Goal: Task Accomplishment & Management: Manage account settings

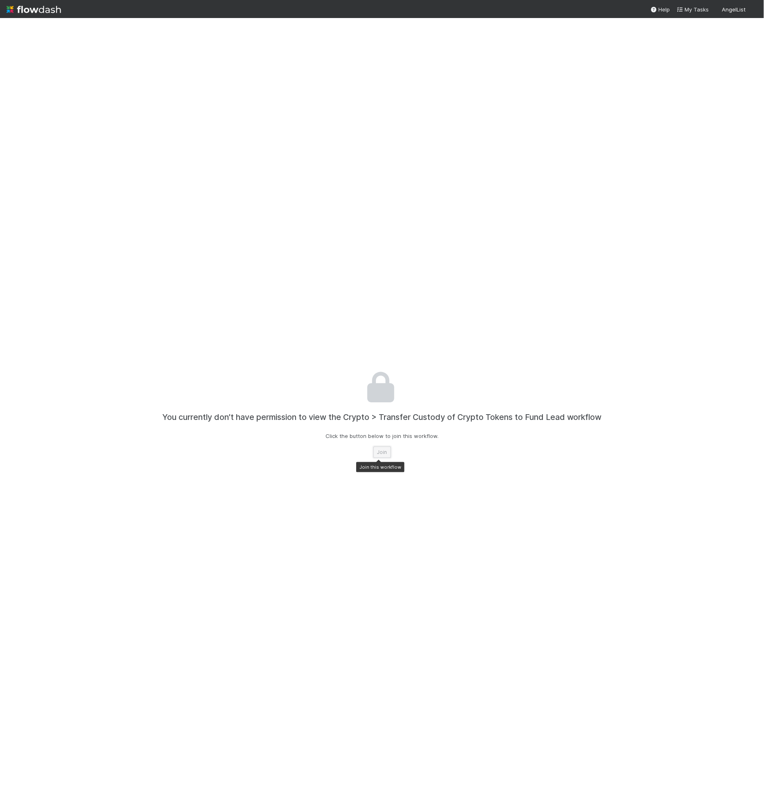
click at [380, 455] on button "Join" at bounding box center [382, 451] width 18 height 11
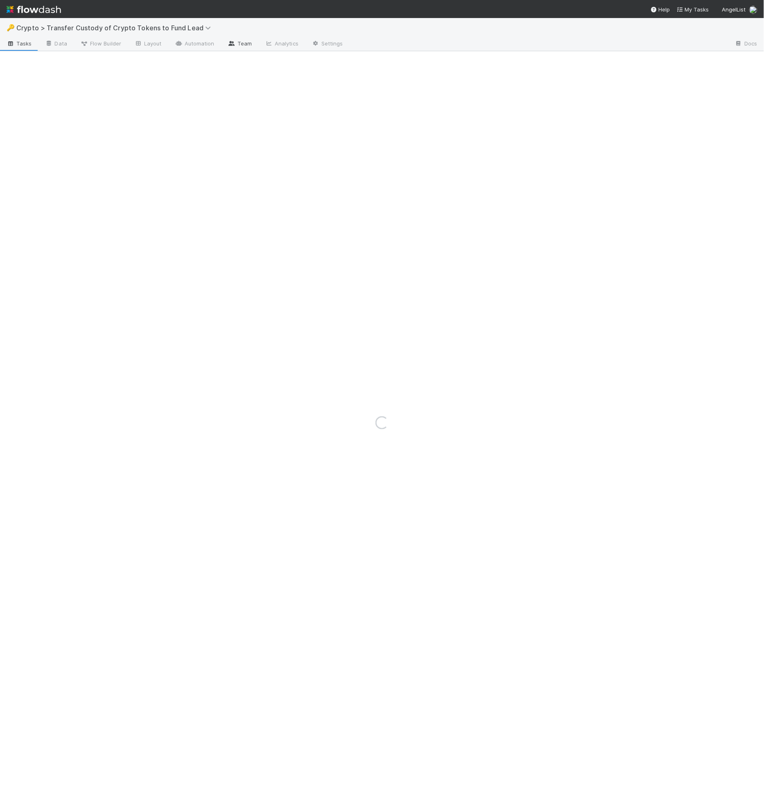
click at [238, 40] on link "Team" at bounding box center [239, 44] width 37 height 13
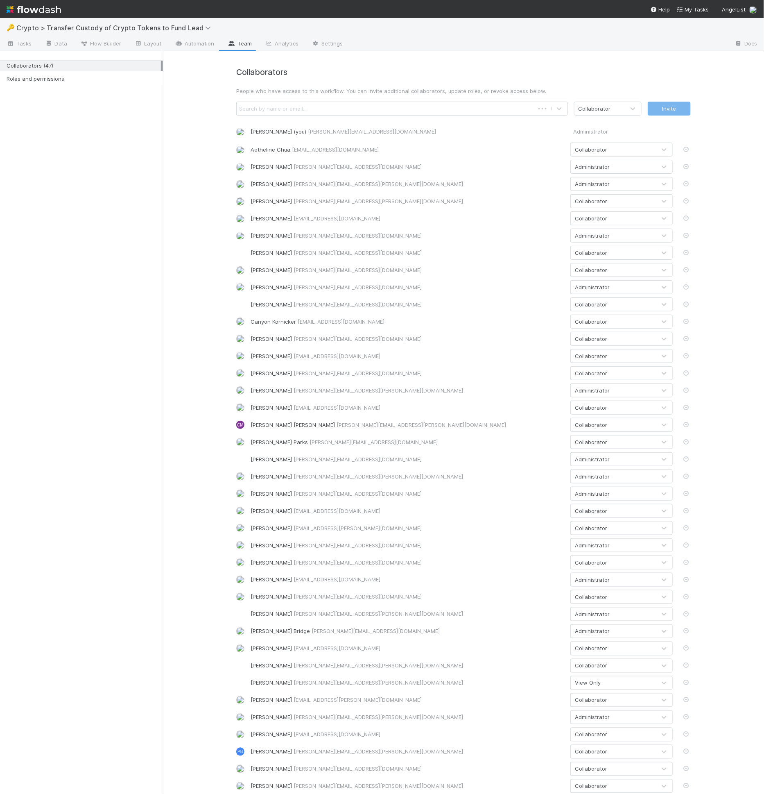
click at [362, 102] on div "Search by name or email..." at bounding box center [386, 108] width 298 height 13
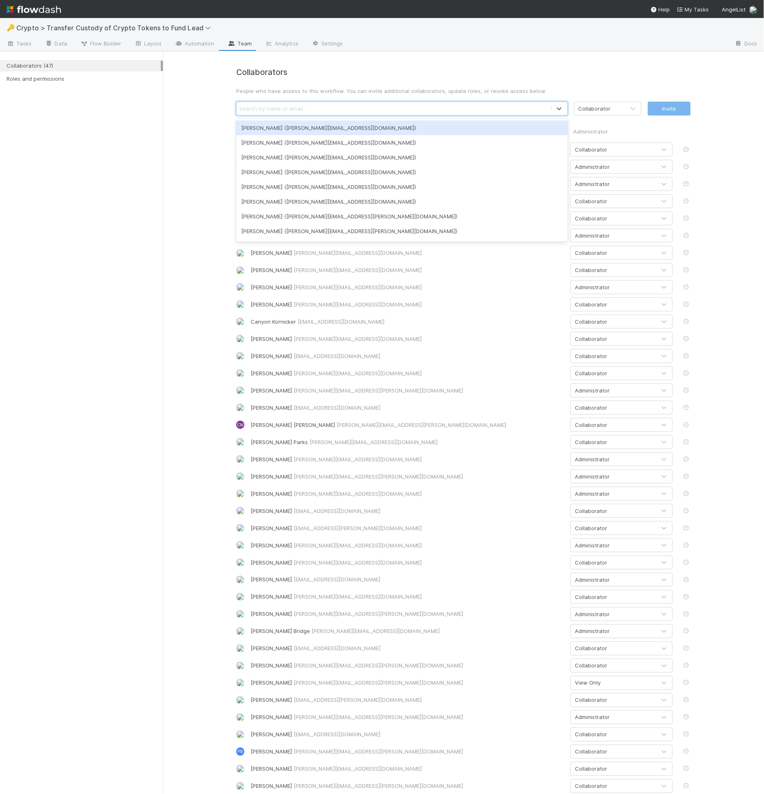
click at [394, 66] on div "Collaborators People who have access to this workflow. You can invite additiona…" at bounding box center [463, 495] width 601 height 889
